Goal: Navigation & Orientation: Find specific page/section

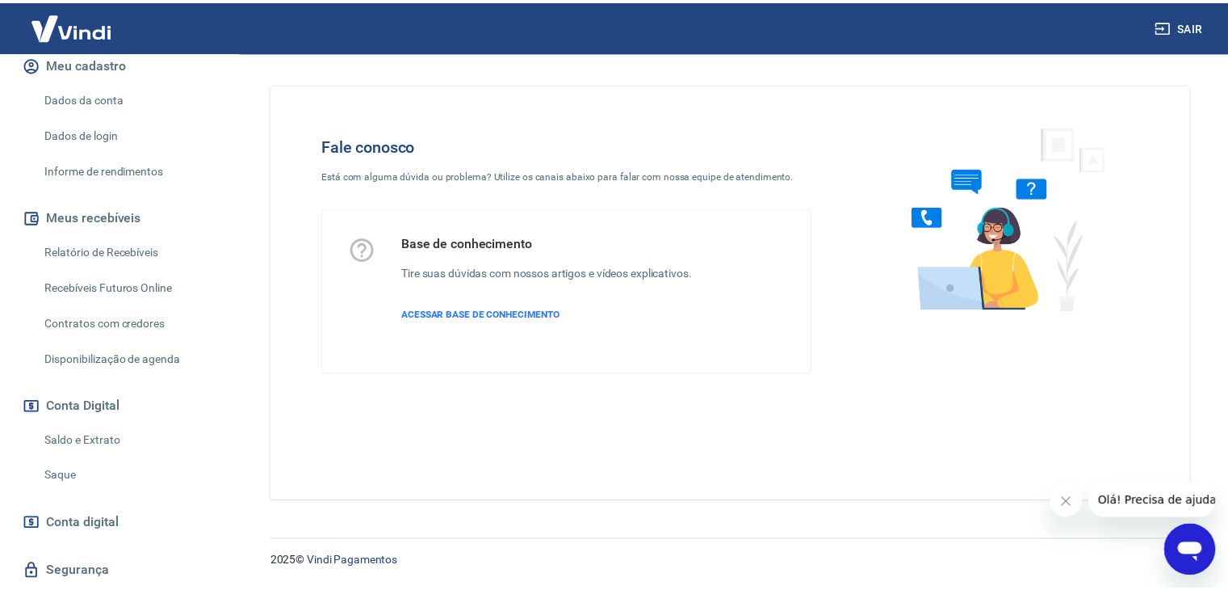
scroll to position [126, 0]
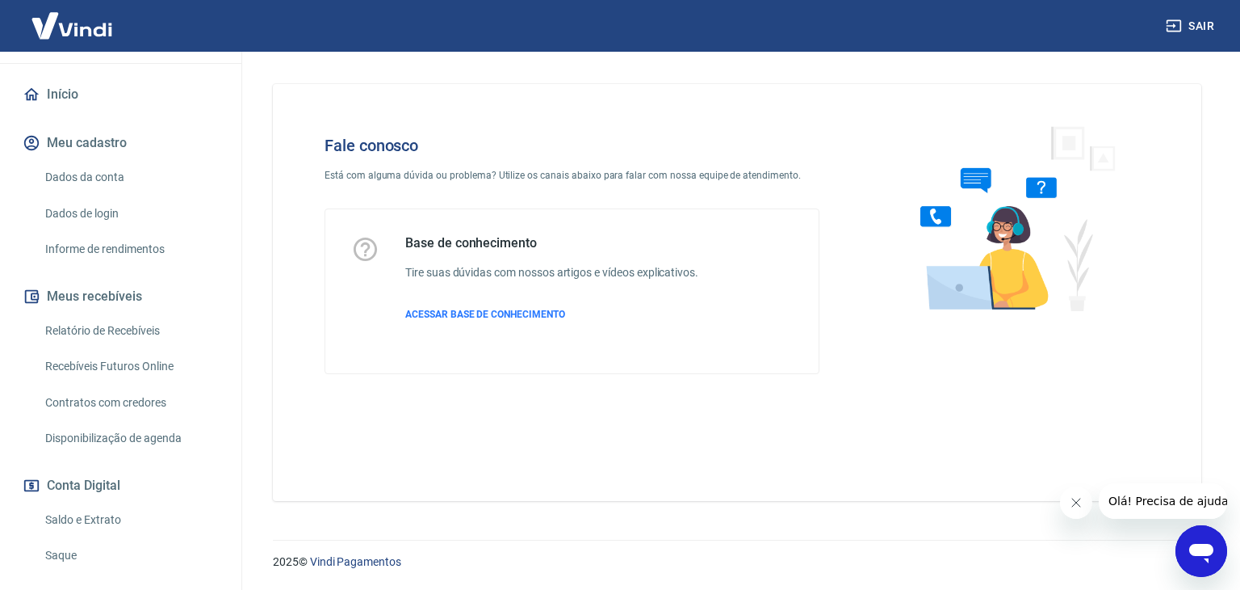
click at [90, 145] on button "Meu cadastro" at bounding box center [120, 143] width 203 height 36
click at [73, 95] on link "Início" at bounding box center [120, 95] width 203 height 36
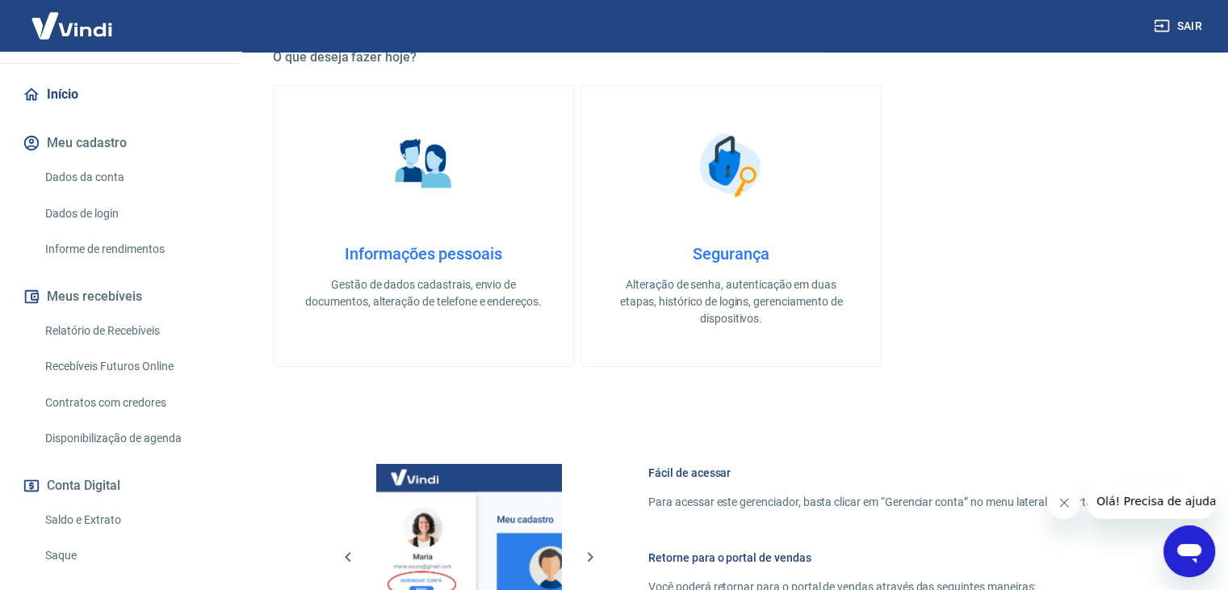
scroll to position [323, 0]
